Goal: Check status: Check status

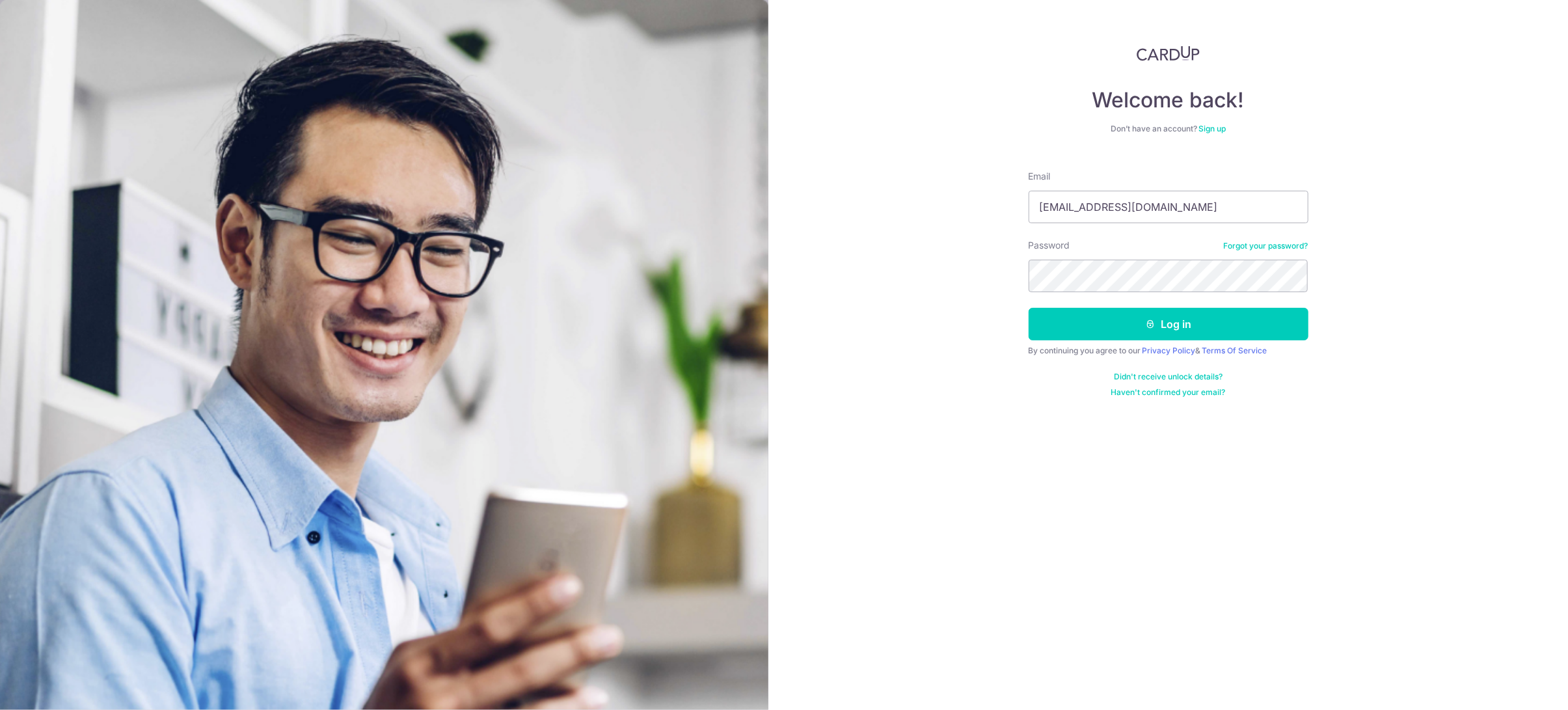
type input "[EMAIL_ADDRESS][DOMAIN_NAME]"
click at [1029, 308] on button "Log in" at bounding box center [1168, 324] width 280 height 33
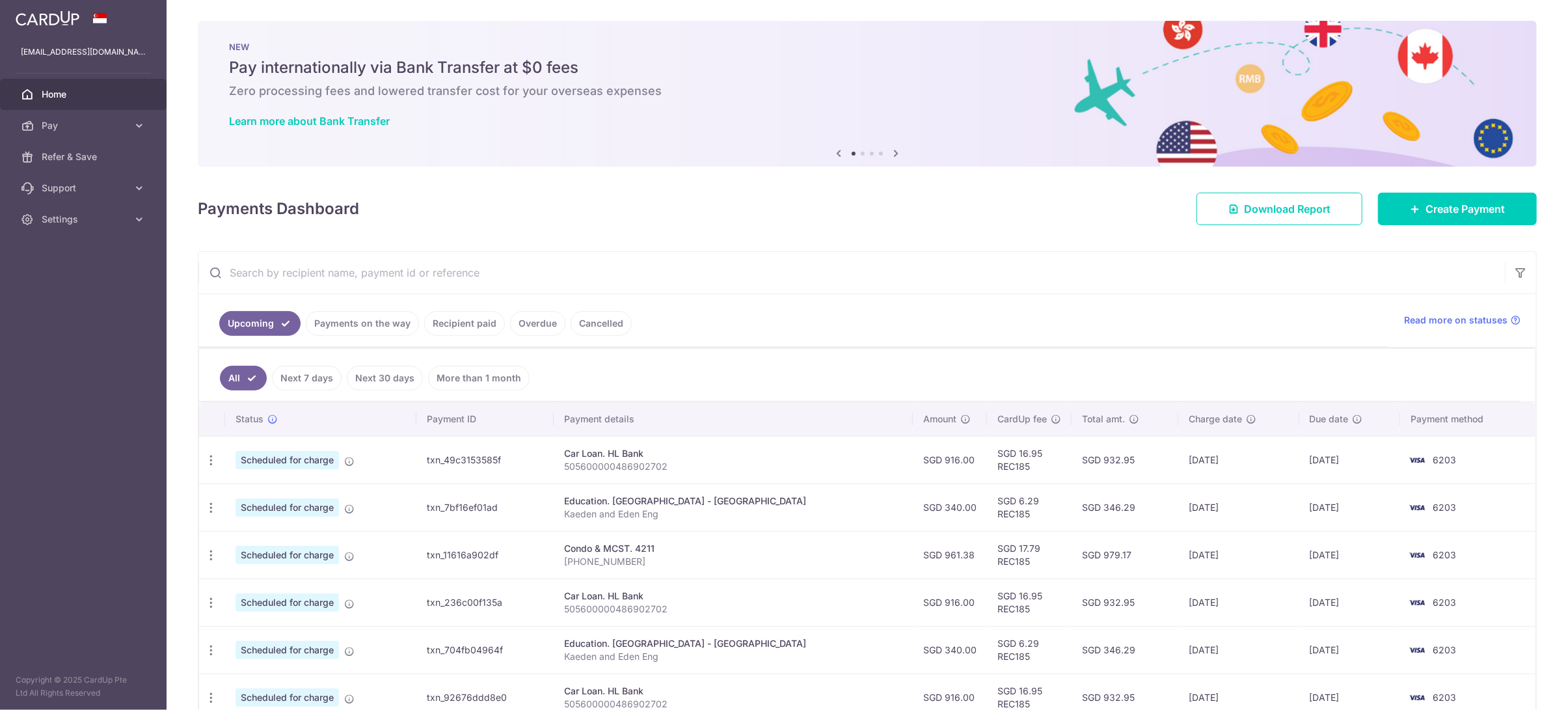
click at [355, 322] on link "Payments on the way" at bounding box center [362, 323] width 113 height 25
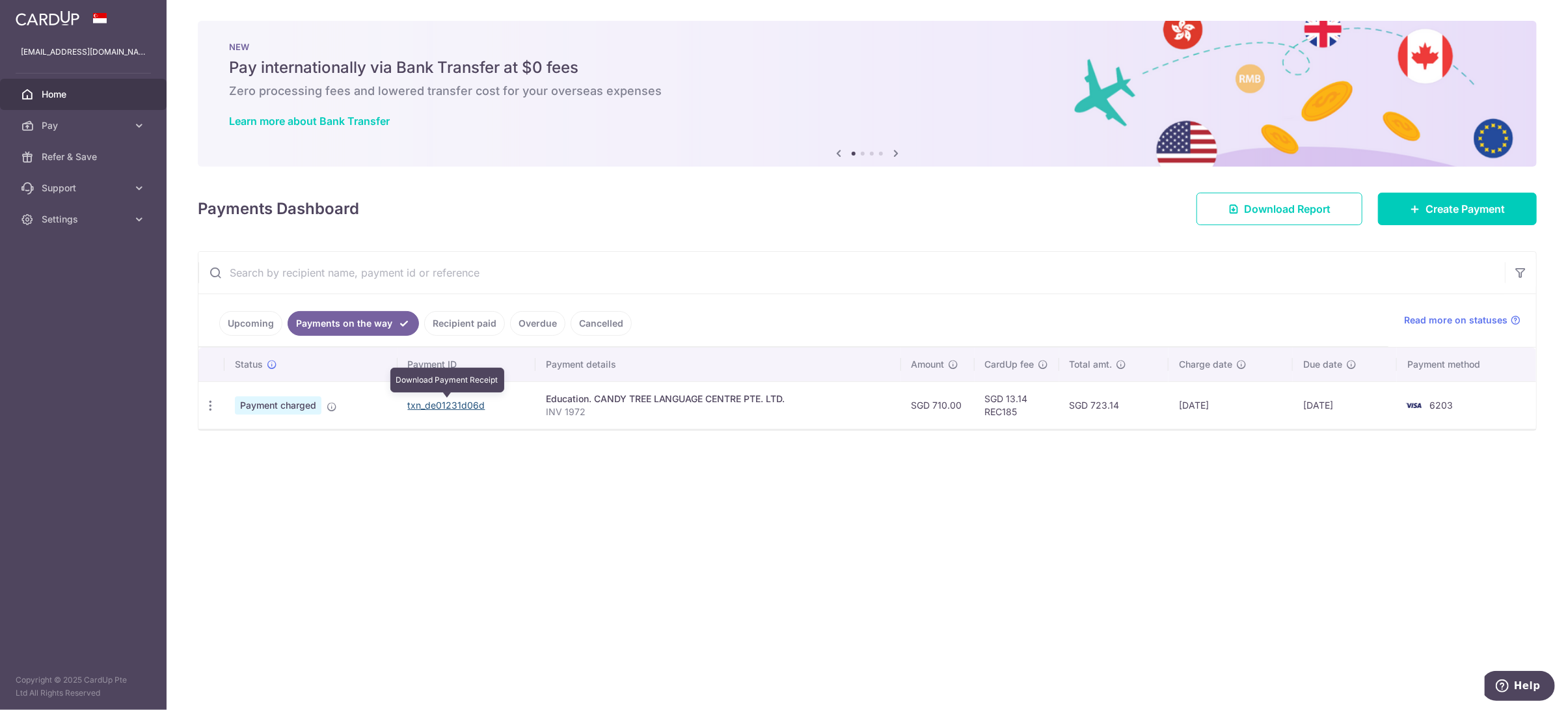
click at [448, 402] on link "txn_de01231d06d" at bounding box center [446, 405] width 77 height 11
